Goal: Task Accomplishment & Management: Manage account settings

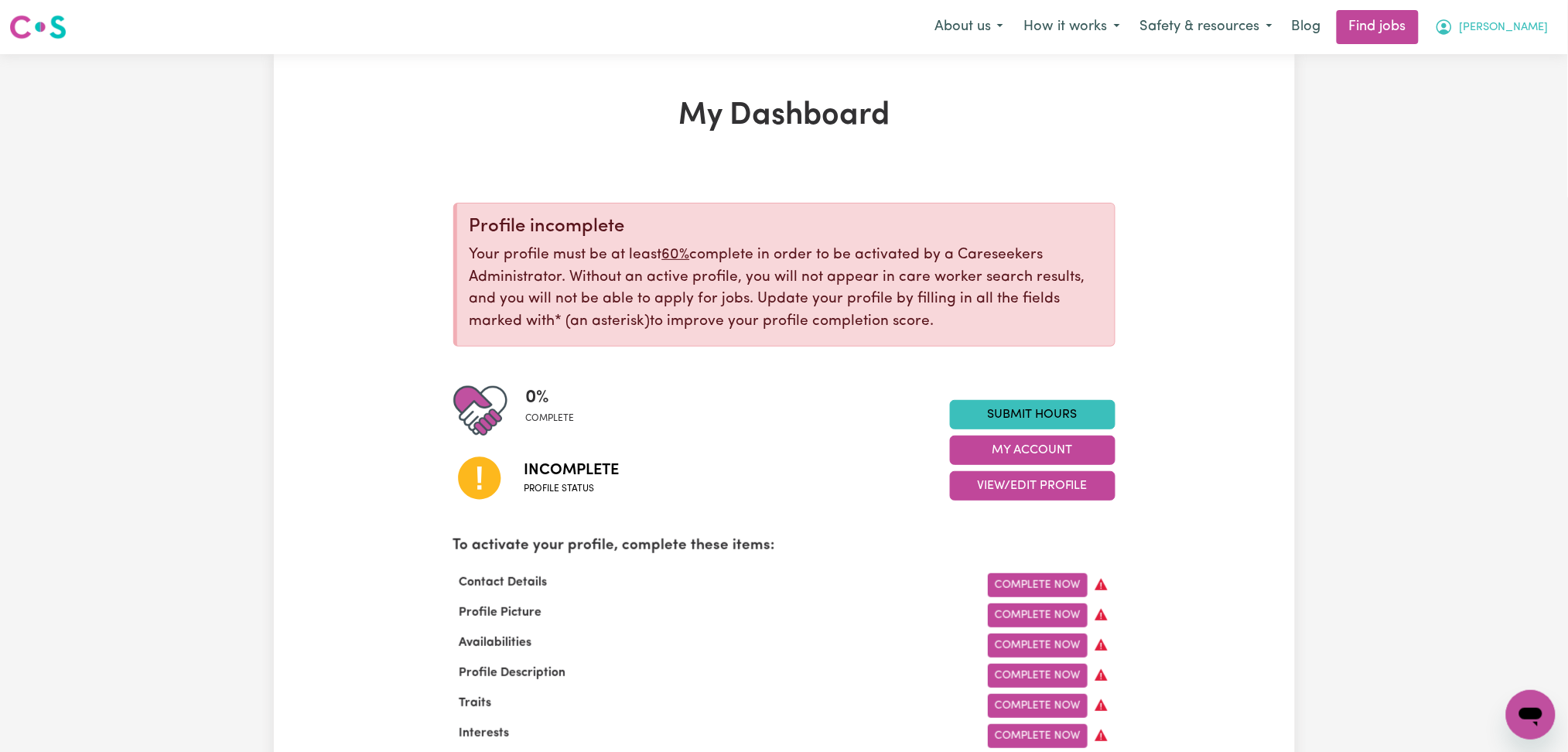
click at [1532, 41] on button "[PERSON_NAME]" at bounding box center [1492, 27] width 134 height 32
click at [1495, 109] on link "Logout" at bounding box center [1497, 118] width 122 height 30
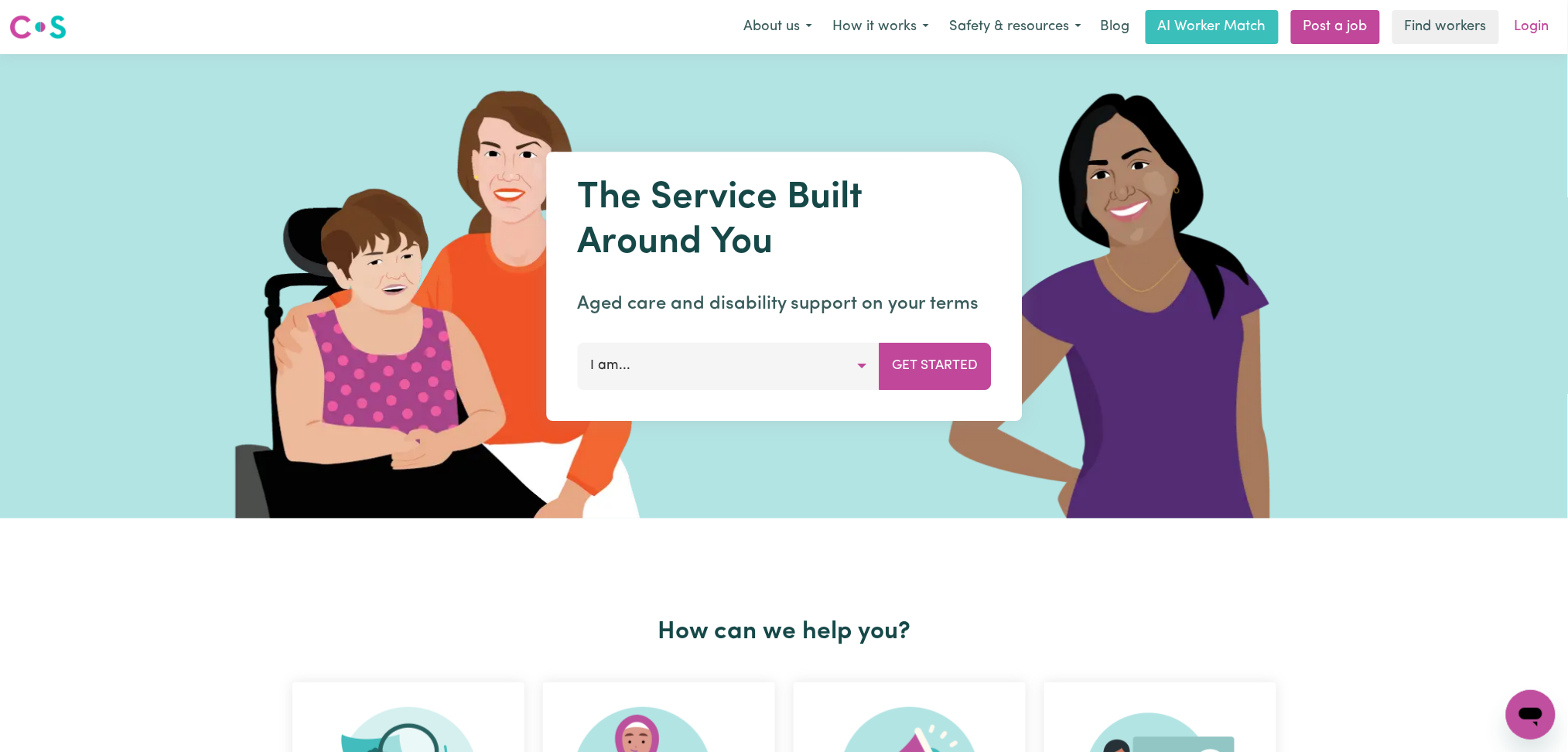
click at [1533, 38] on link "Login" at bounding box center [1531, 27] width 53 height 34
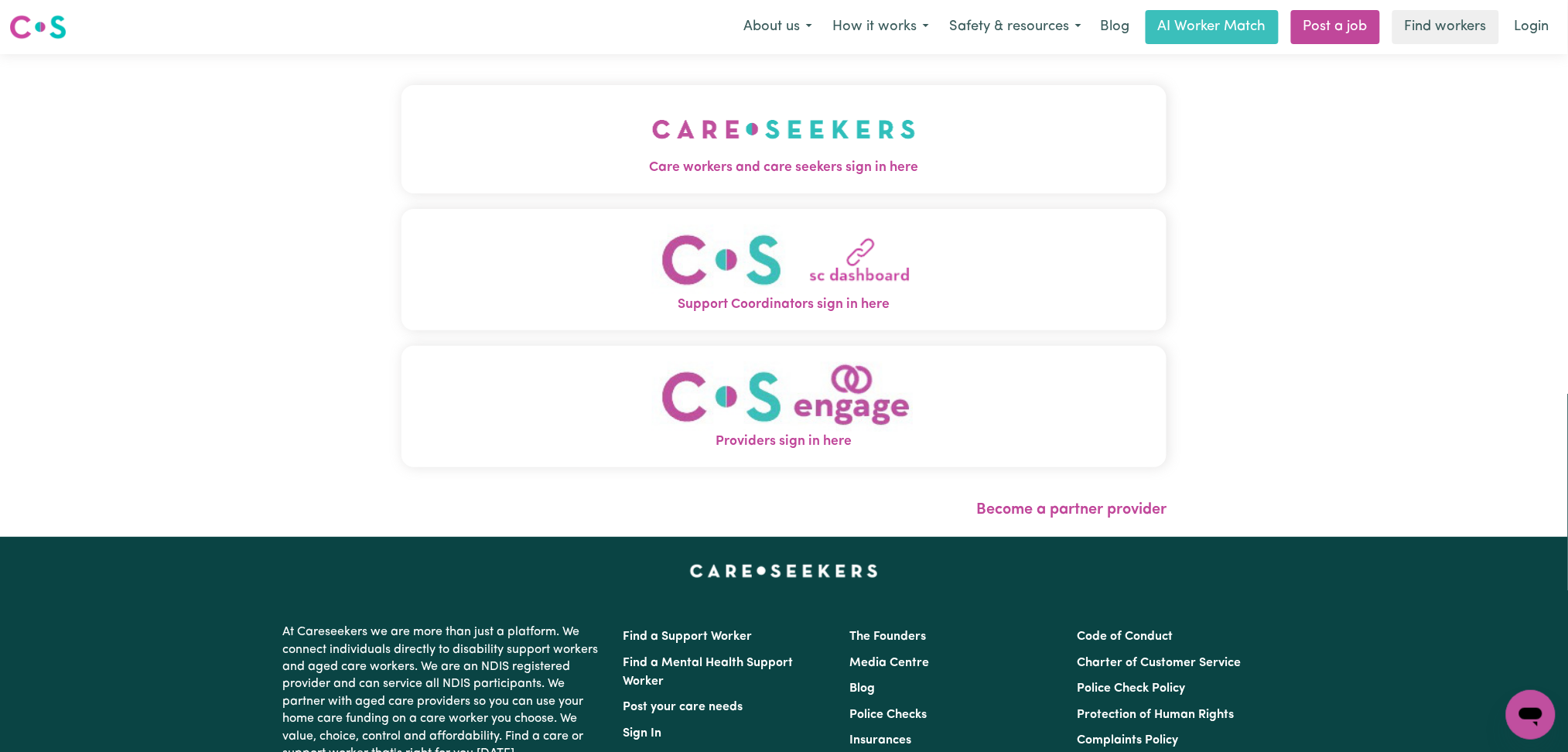
click at [401, 119] on button "Care workers and care seekers sign in here" at bounding box center [784, 139] width 766 height 108
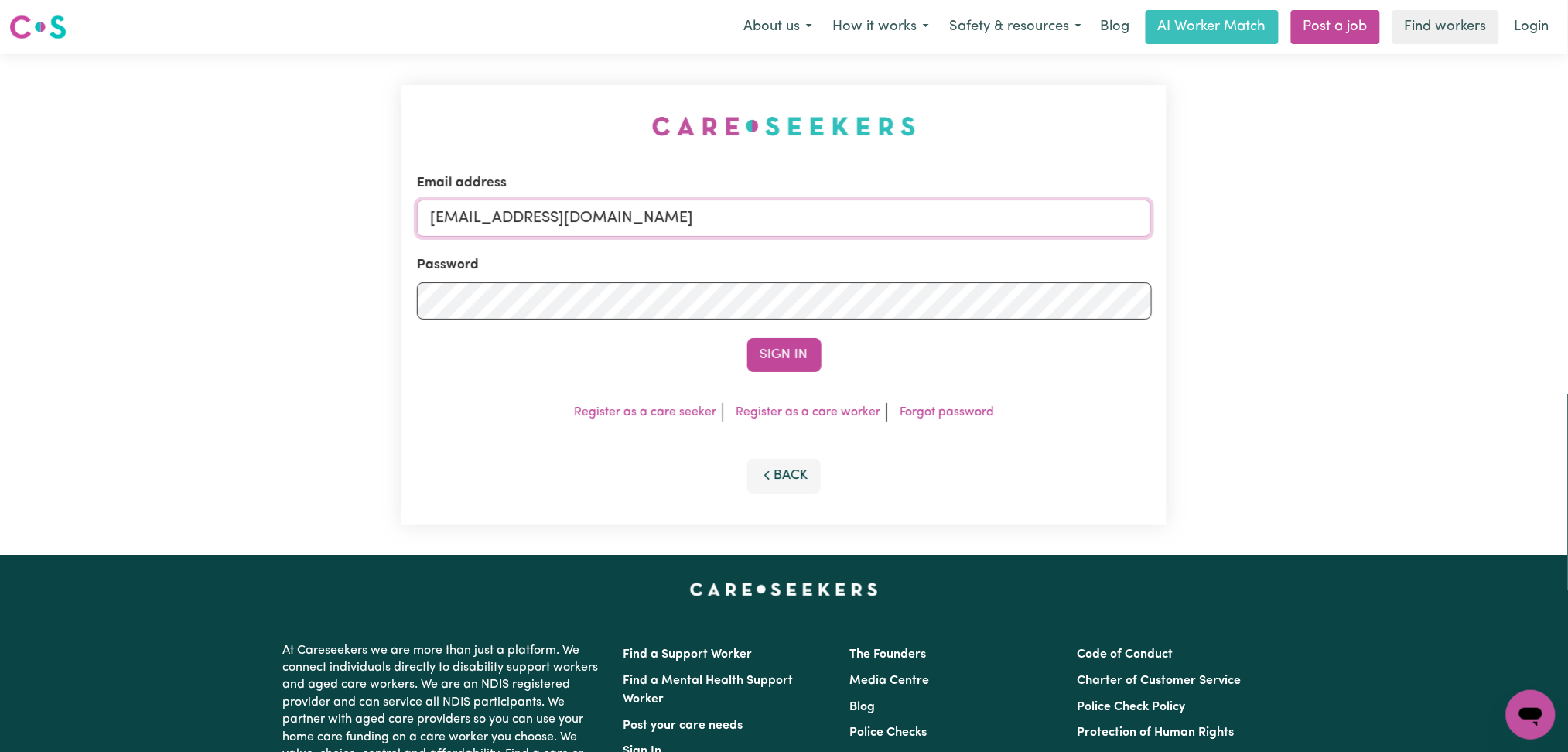
click at [583, 209] on input "[EMAIL_ADDRESS][DOMAIN_NAME]" at bounding box center [784, 218] width 735 height 37
drag, startPoint x: 508, startPoint y: 213, endPoint x: 909, endPoint y: 217, distance: 401.0
click at [909, 217] on input "Superuser~[EMAIL_ADDRESS][DOMAIN_NAME]" at bounding box center [784, 218] width 735 height 37
type input "Superuser~[EMAIL_ADDRESS][DOMAIN_NAME]"
click at [796, 356] on button "Sign In" at bounding box center [784, 355] width 75 height 34
